Goal: Feedback & Contribution: Leave review/rating

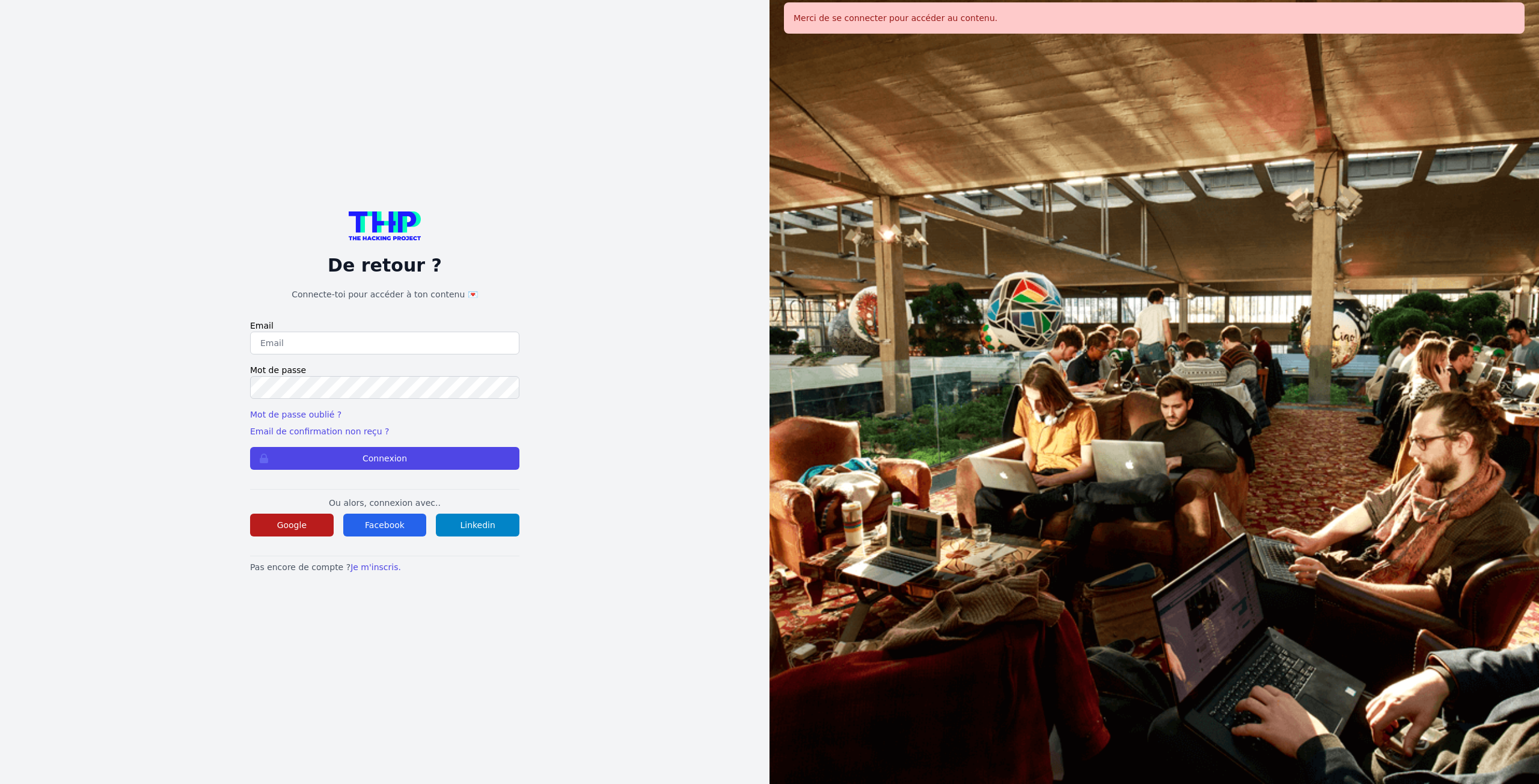
click at [281, 514] on button "Google" at bounding box center [292, 525] width 83 height 23
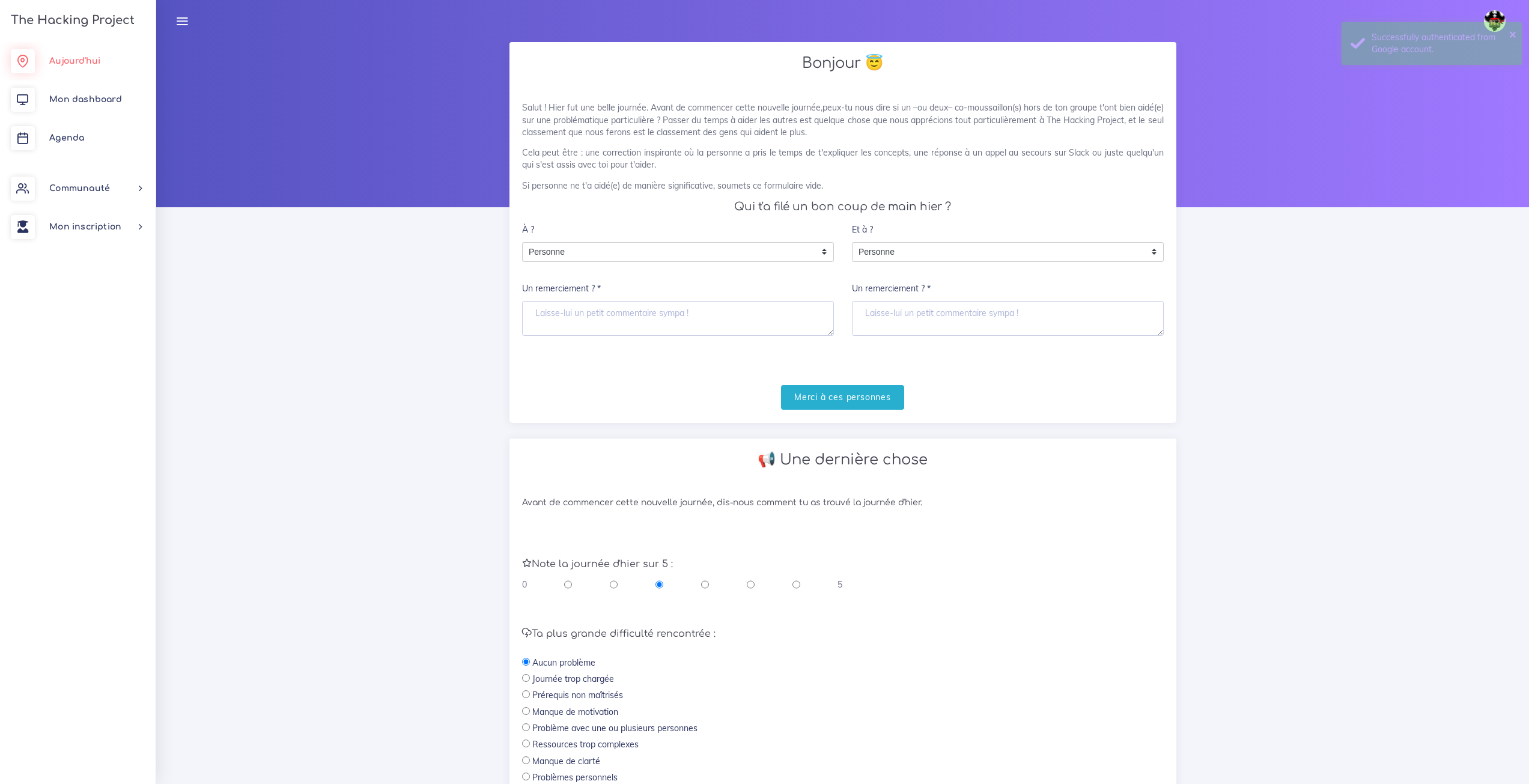
click at [101, 52] on link "Aujourd'hui" at bounding box center [78, 61] width 156 height 38
click at [64, 162] on ul "Aujourd'hui Mon dashboard Agenda Communauté Ambassade Certifications Marketplac…" at bounding box center [78, 144] width 156 height 204
click at [67, 135] on span "Agenda" at bounding box center [67, 137] width 35 height 9
click at [65, 135] on span "Agenda" at bounding box center [67, 137] width 35 height 9
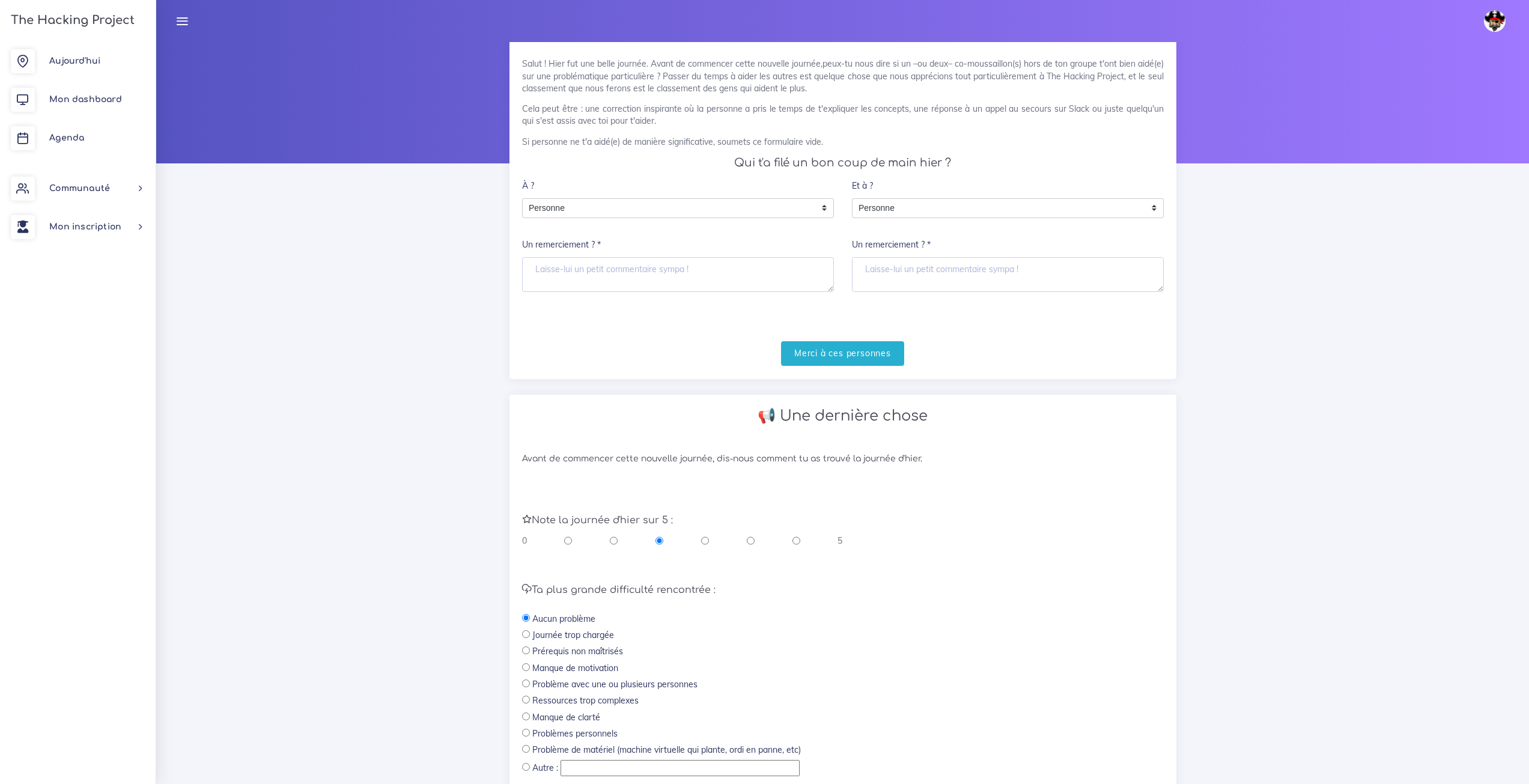
scroll to position [152, 0]
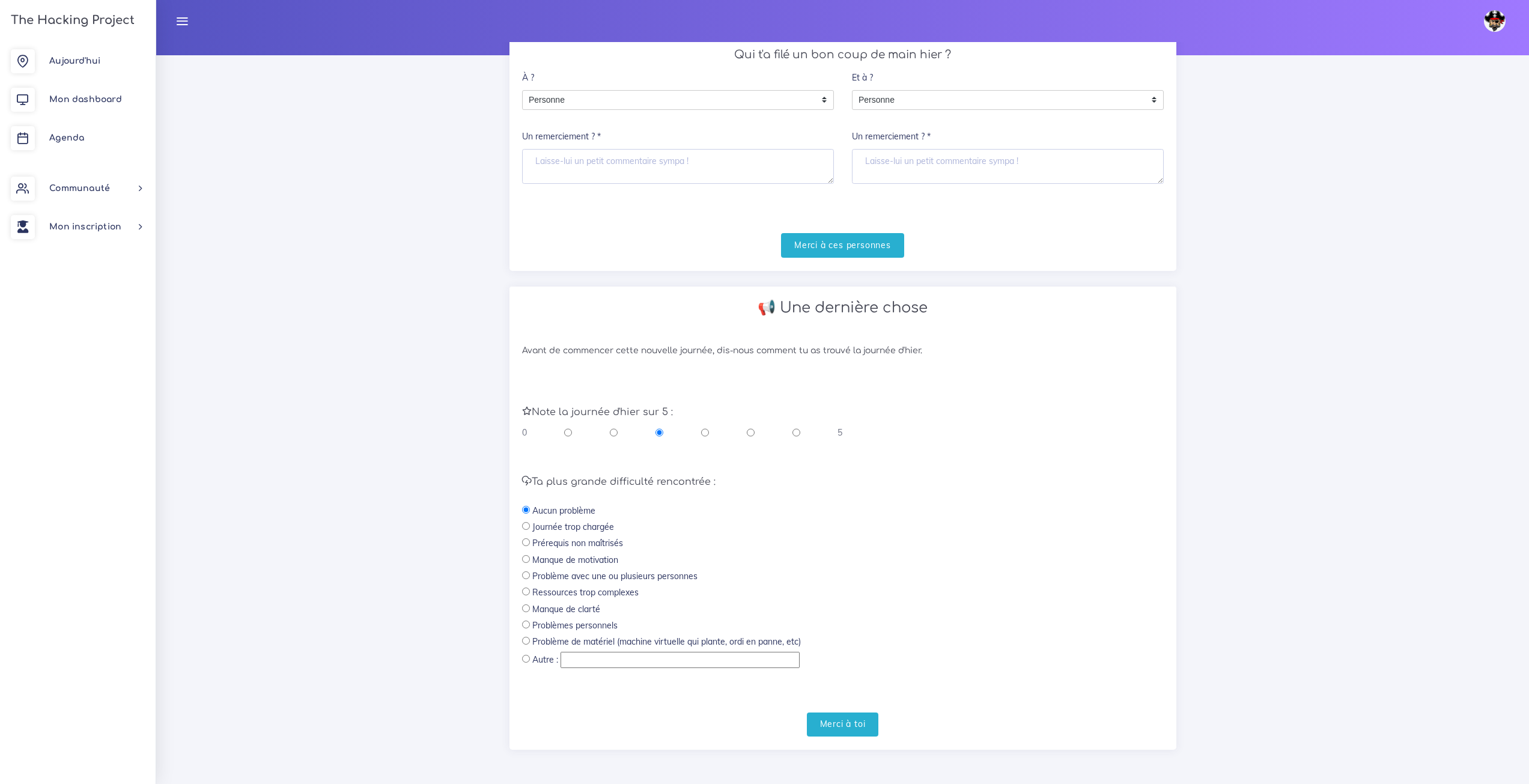
click at [803, 438] on div "0 5" at bounding box center [683, 432] width 321 height 12
click at [793, 438] on input "radio" at bounding box center [796, 432] width 8 height 12
radio input "true"
click at [845, 719] on input "Merci à toi" at bounding box center [843, 724] width 72 height 24
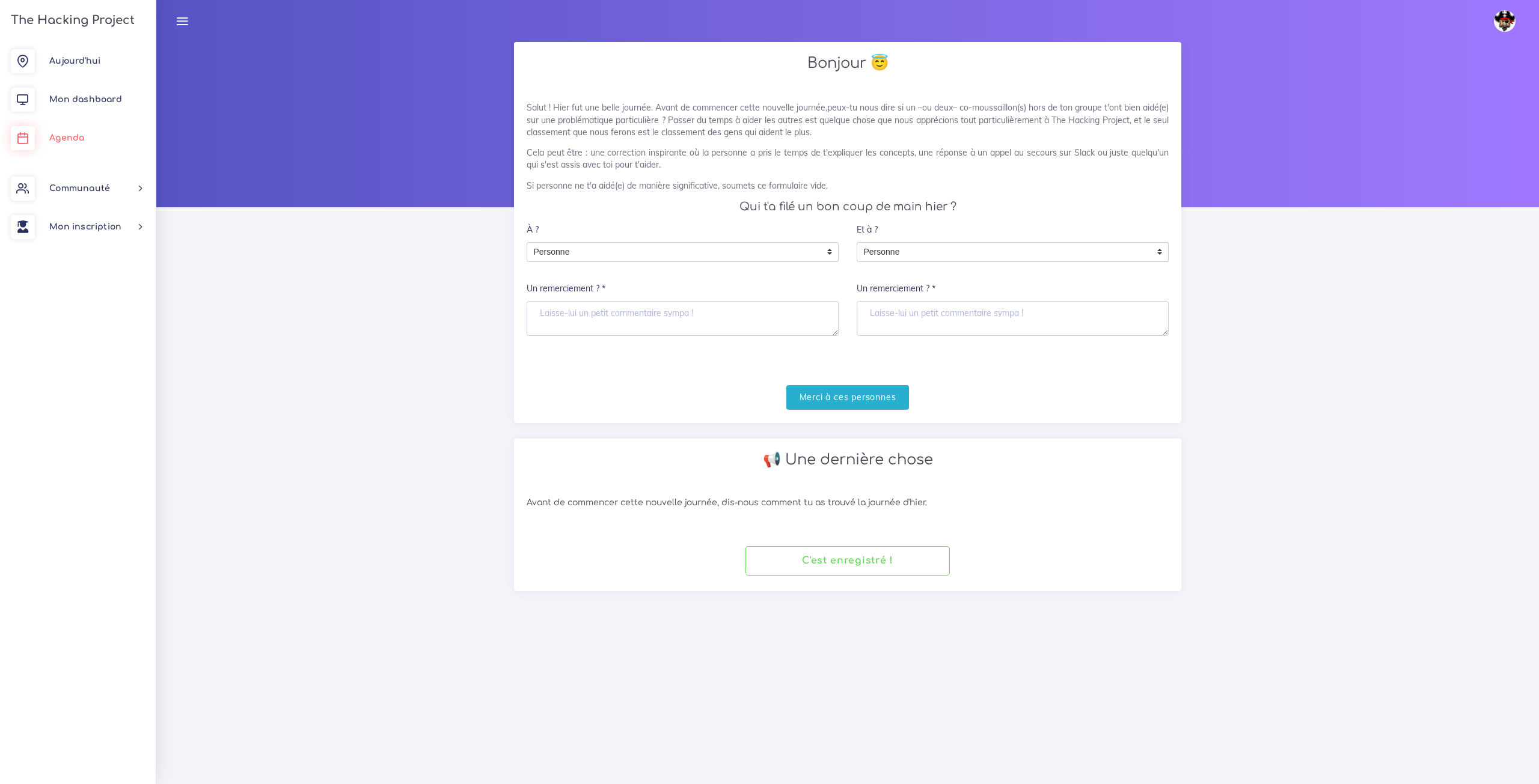
click at [124, 155] on link "Agenda" at bounding box center [78, 138] width 156 height 38
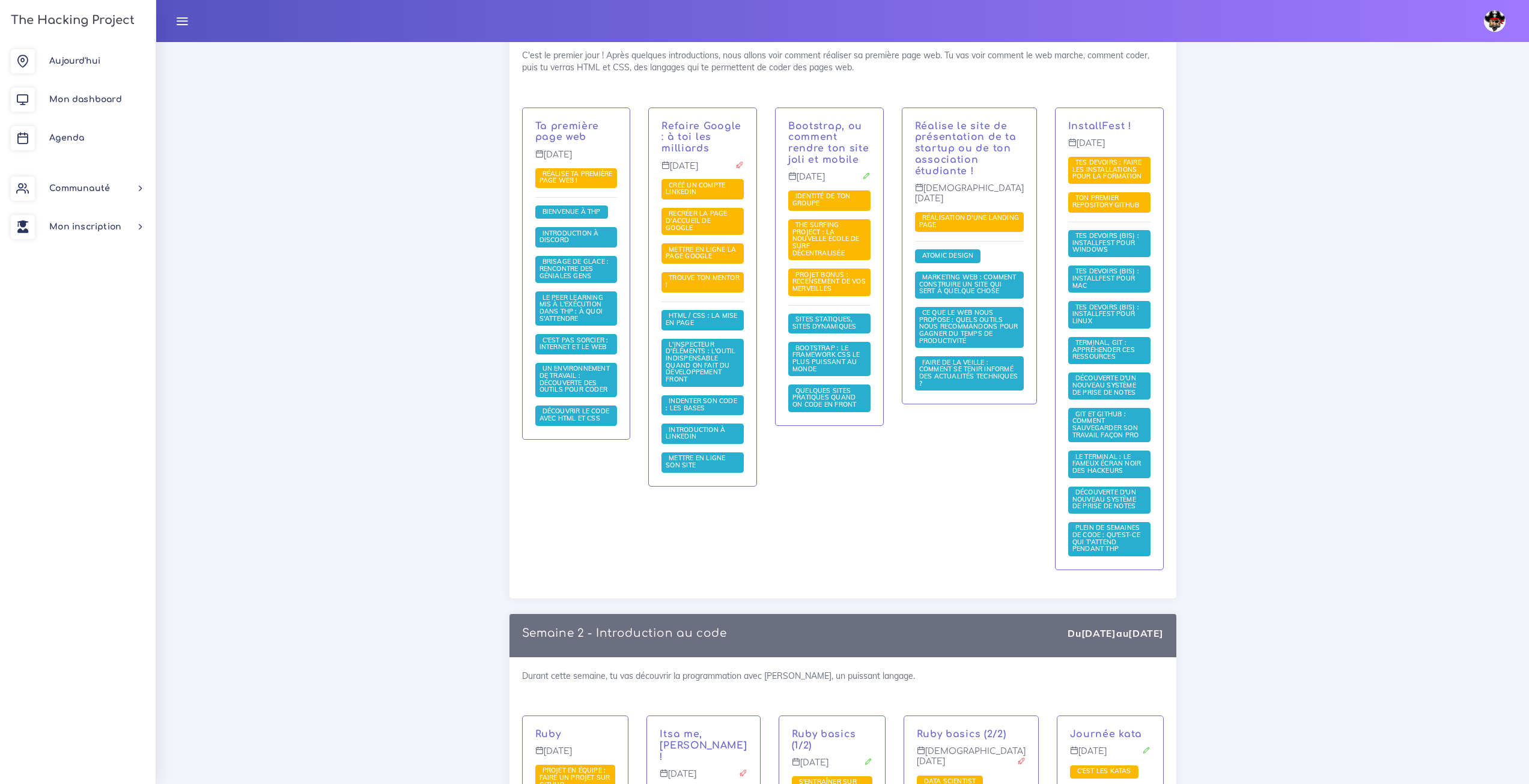
scroll to position [541, 0]
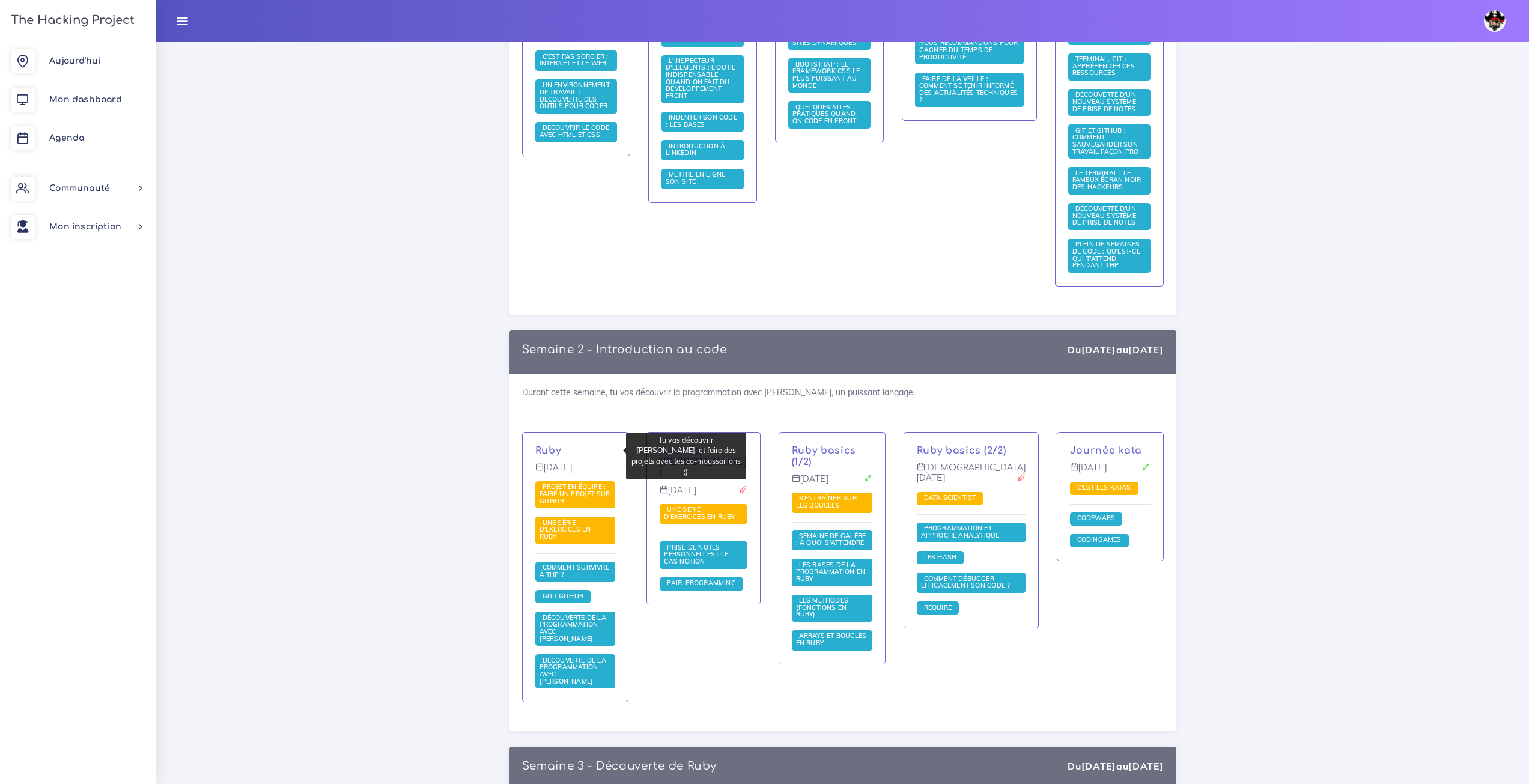
click at [564, 453] on p "Ruby" at bounding box center [576, 451] width 81 height 11
click at [544, 451] on p "Ruby" at bounding box center [576, 451] width 81 height 11
click at [544, 450] on p "Ruby" at bounding box center [576, 451] width 81 height 11
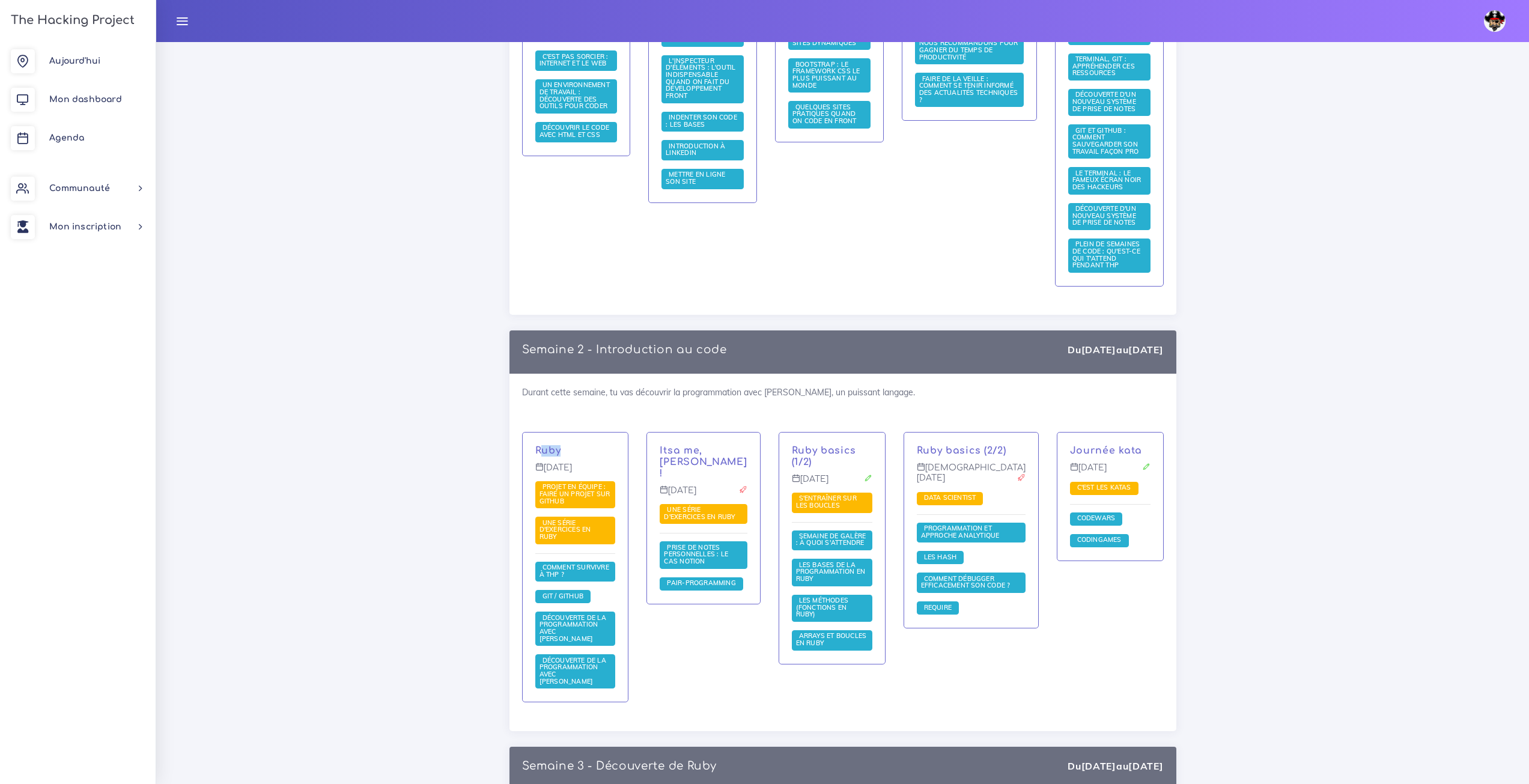
click at [544, 440] on div "[PERSON_NAME][DATE] Projet en équipe : faire un projet sur Github Une série d'e…" at bounding box center [575, 567] width 106 height 270
click at [544, 442] on div "[PERSON_NAME][DATE] Projet en équipe : faire un projet sur Github Une série d'e…" at bounding box center [575, 567] width 106 height 270
click at [545, 451] on p "Ruby" at bounding box center [576, 451] width 81 height 11
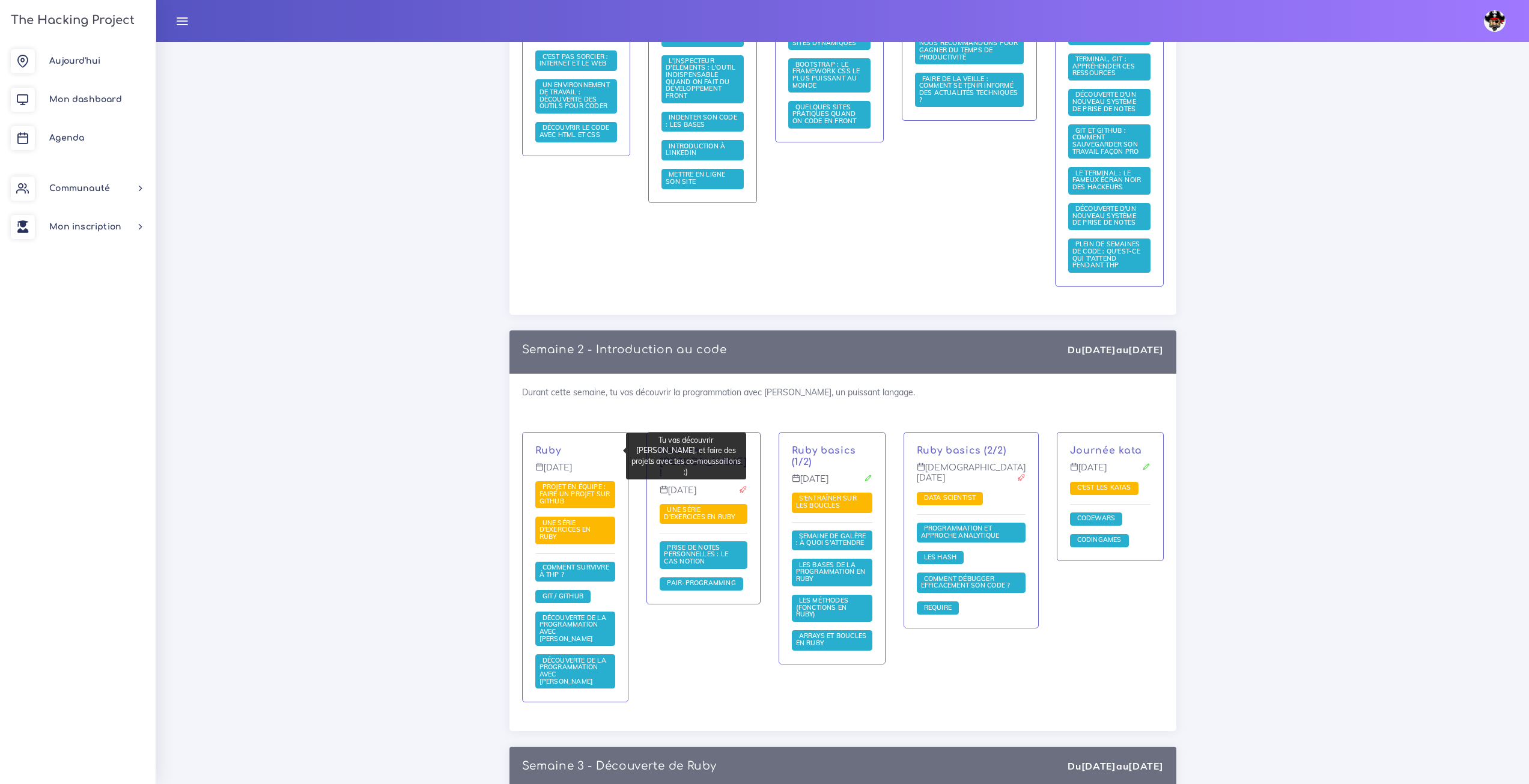
click at [545, 451] on p "Ruby" at bounding box center [576, 451] width 81 height 11
click at [611, 485] on span "Projet en équipe : faire un projet sur Github" at bounding box center [576, 494] width 81 height 27
click at [599, 494] on span "Projet en équipe : faire un projet sur Github" at bounding box center [575, 493] width 71 height 22
